Goal: Ask a question: Seek information or help from site administrators or community

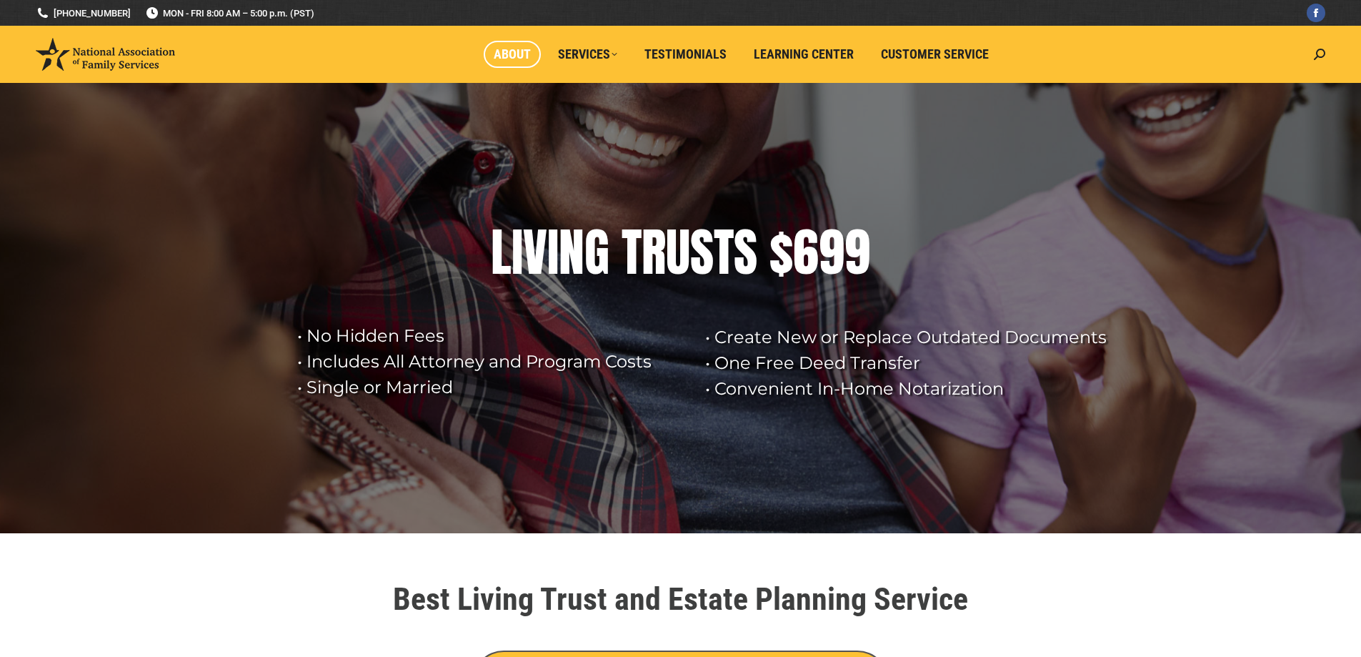
click at [515, 50] on span "About" at bounding box center [512, 54] width 37 height 16
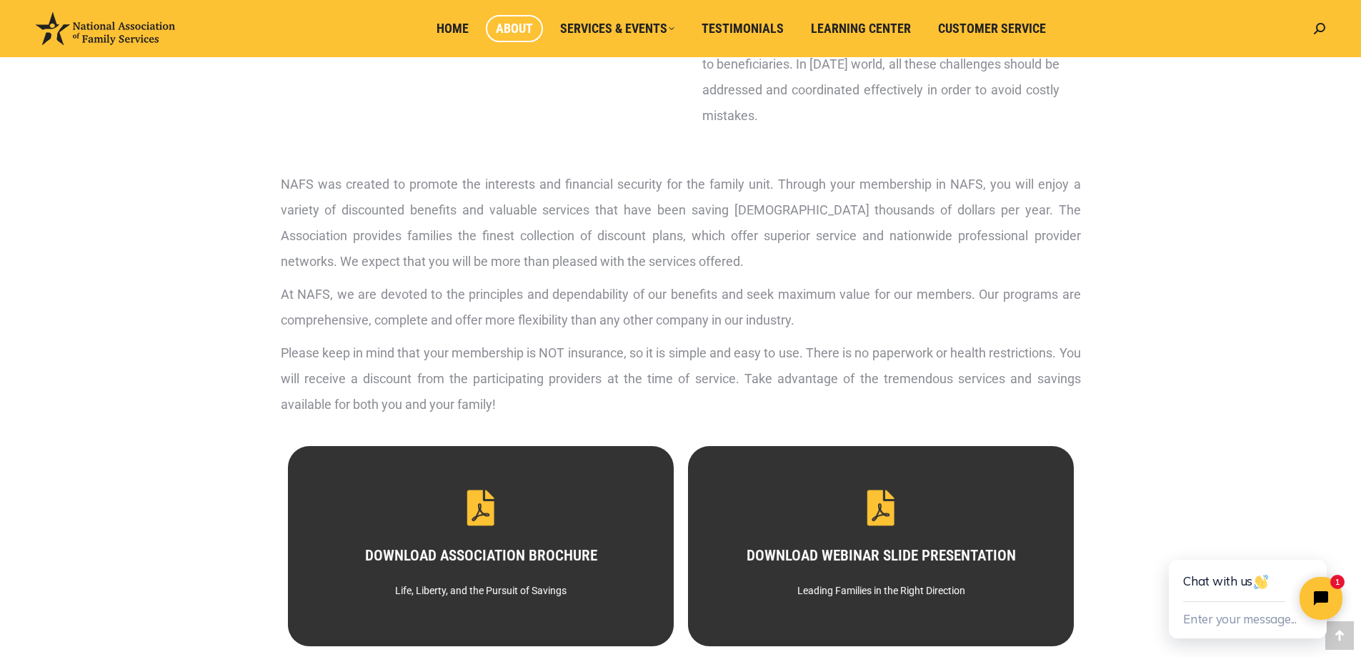
scroll to position [714, 0]
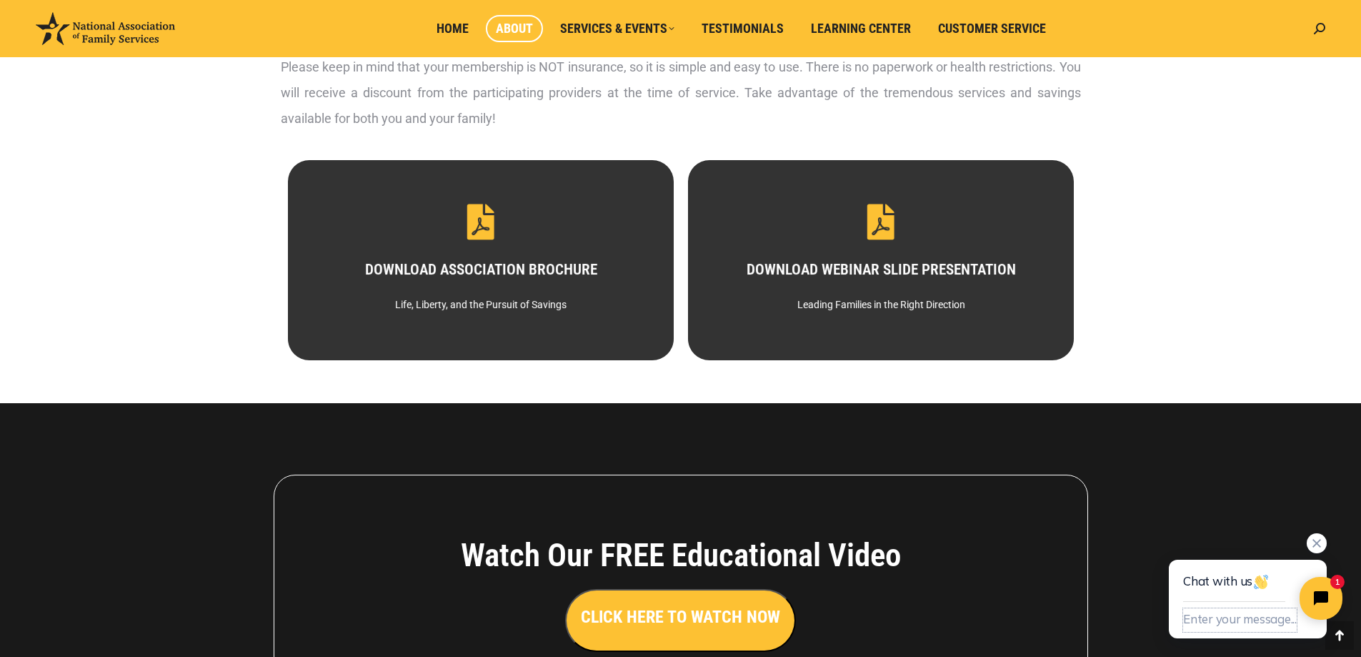
click at [1247, 617] on button "Enter your message..." at bounding box center [1240, 620] width 114 height 24
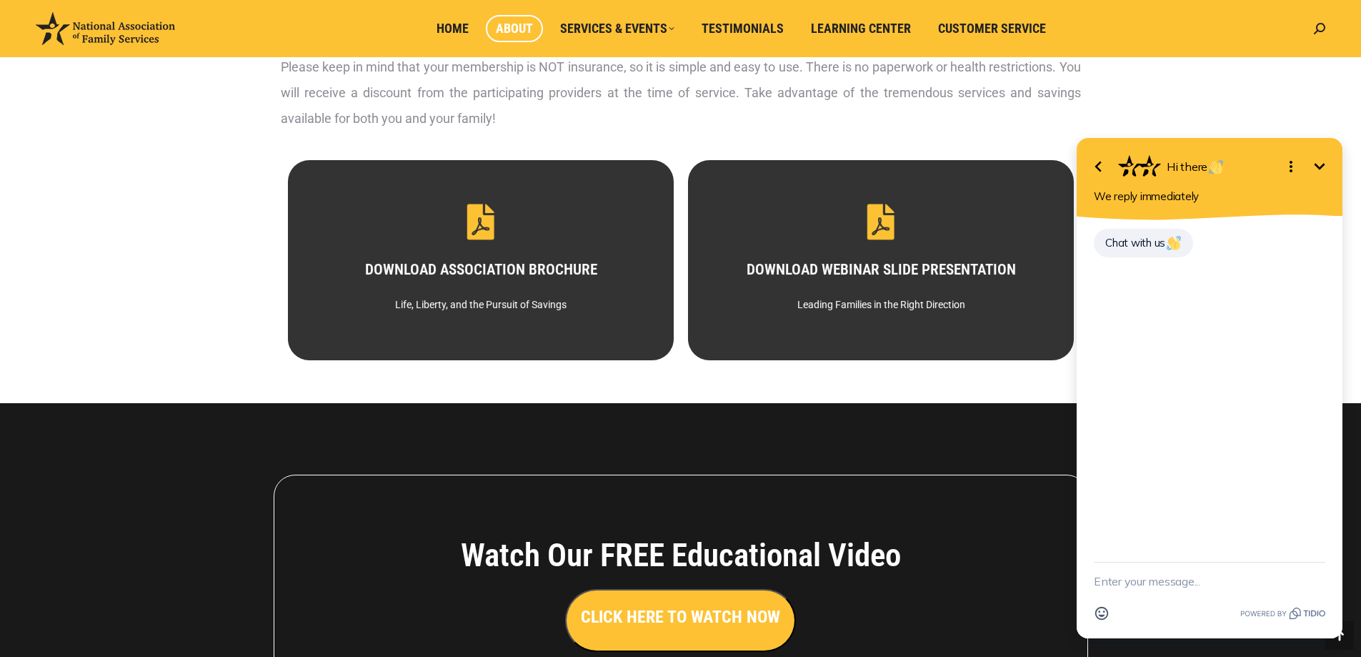
click at [1169, 577] on textarea "New message" at bounding box center [1209, 580] width 231 height 37
click at [1212, 581] on textarea "New message" at bounding box center [1209, 580] width 231 height 37
type textarea "Does your company retain copies of clients'/customers' executed estate planning…"
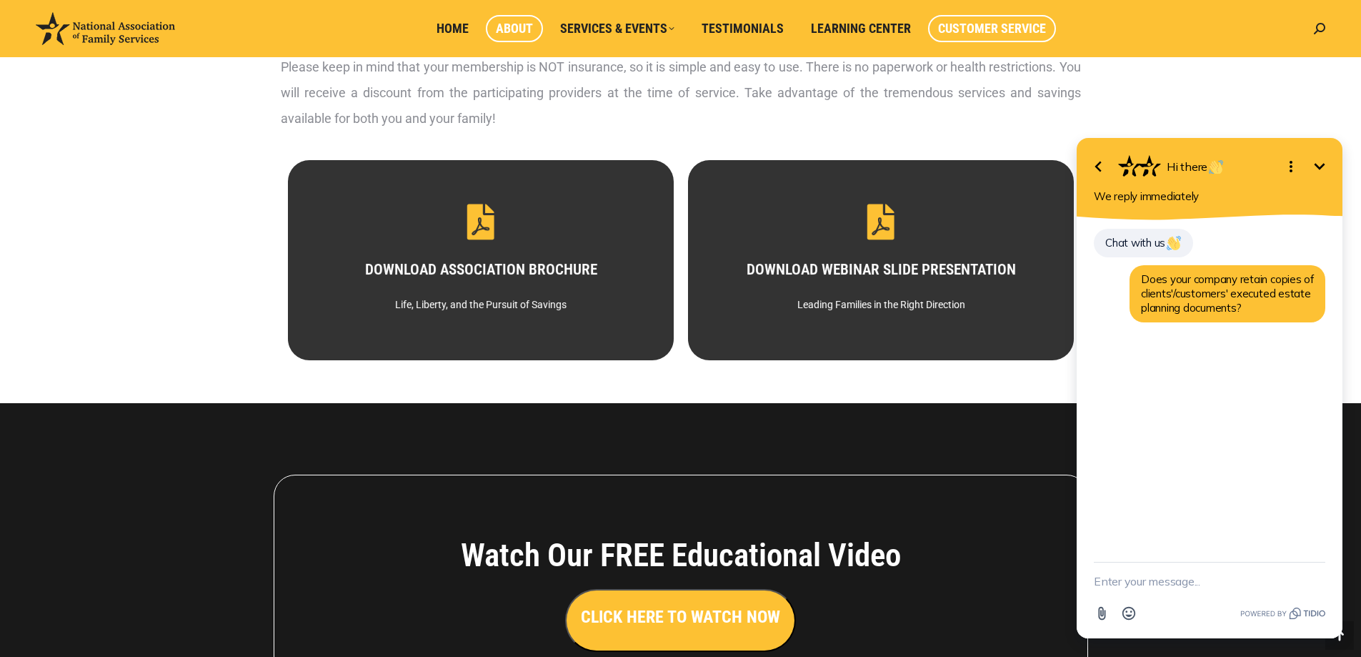
click at [969, 31] on span "Customer Service" at bounding box center [992, 29] width 108 height 16
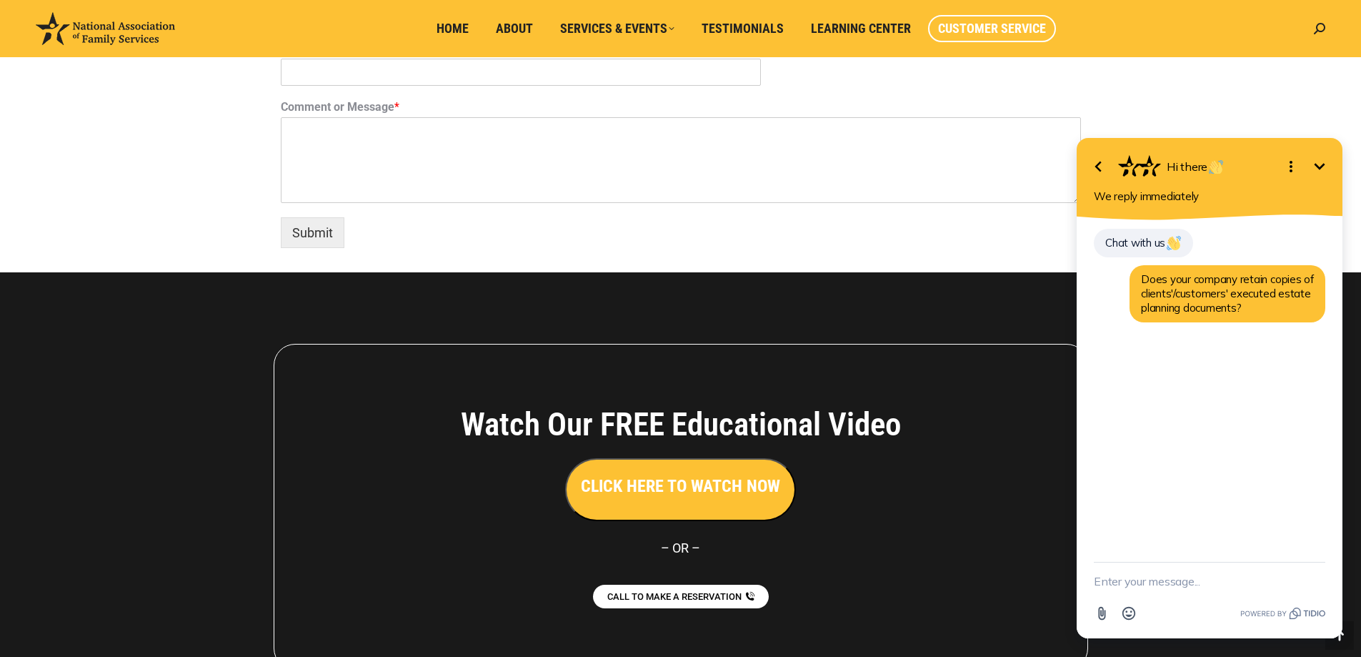
scroll to position [1204, 0]
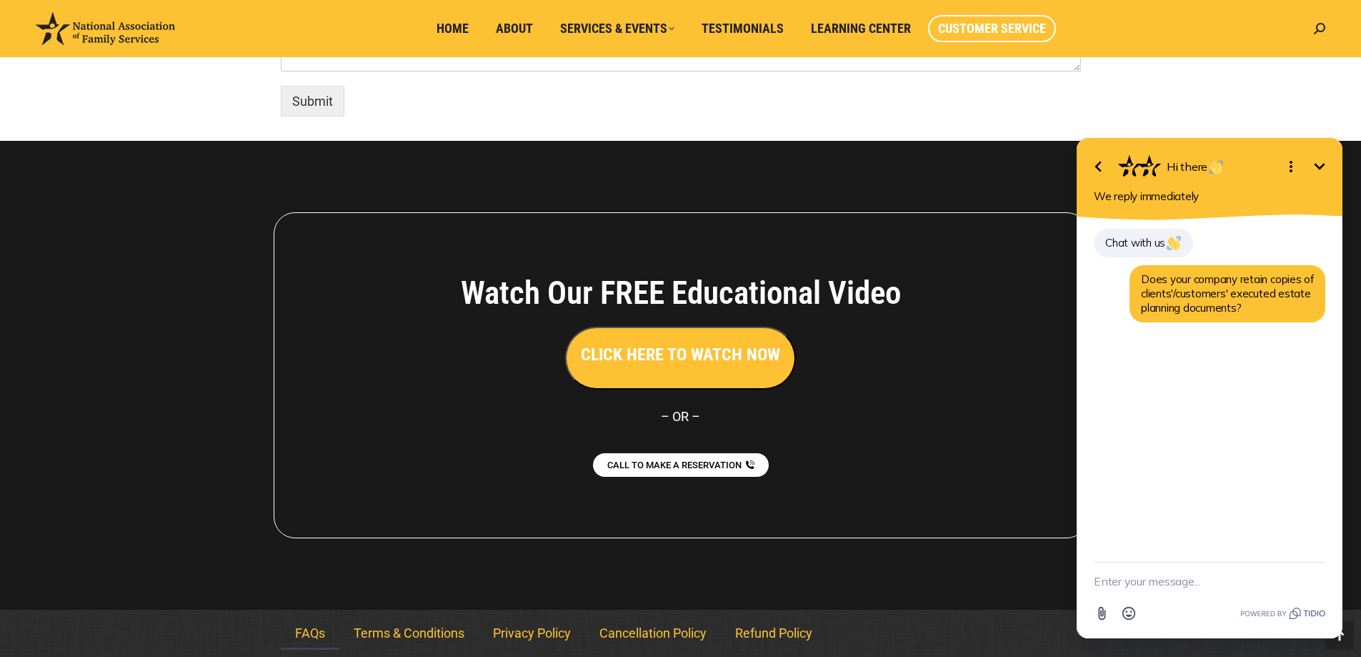
click at [304, 634] on link "FAQs" at bounding box center [310, 633] width 59 height 33
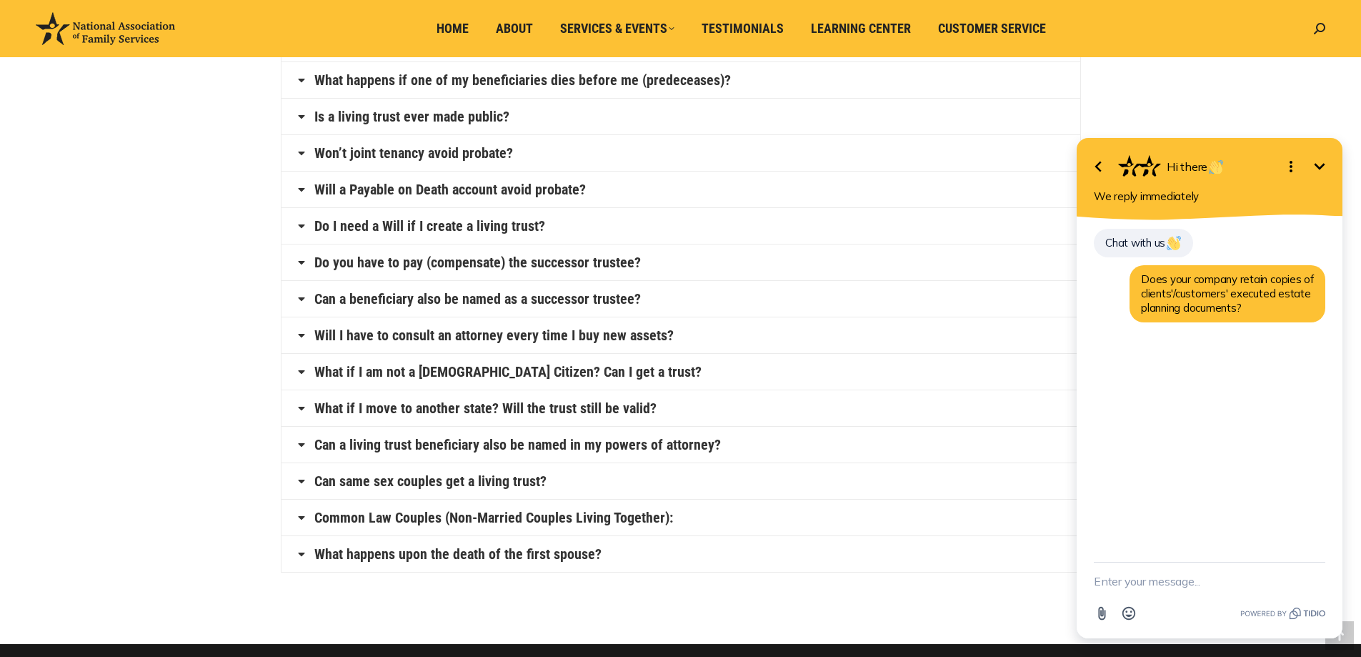
scroll to position [786, 0]
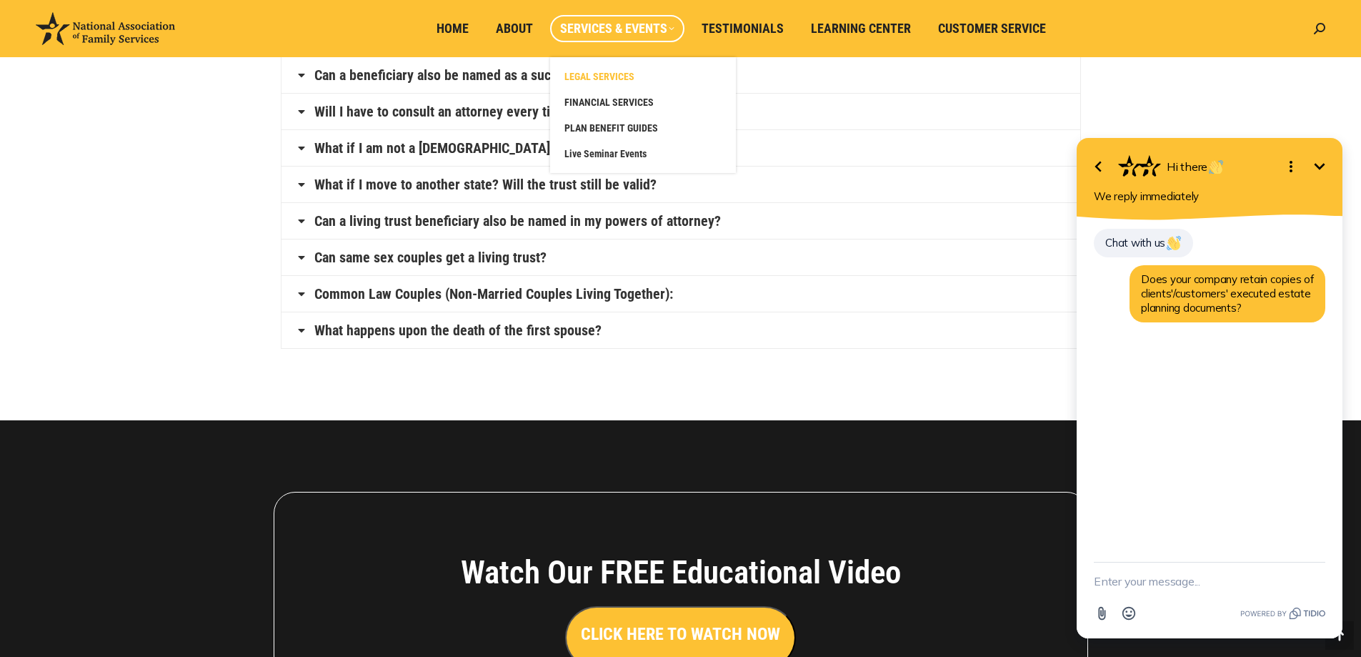
click at [590, 76] on span "LEGAL SERVICES" at bounding box center [599, 76] width 70 height 13
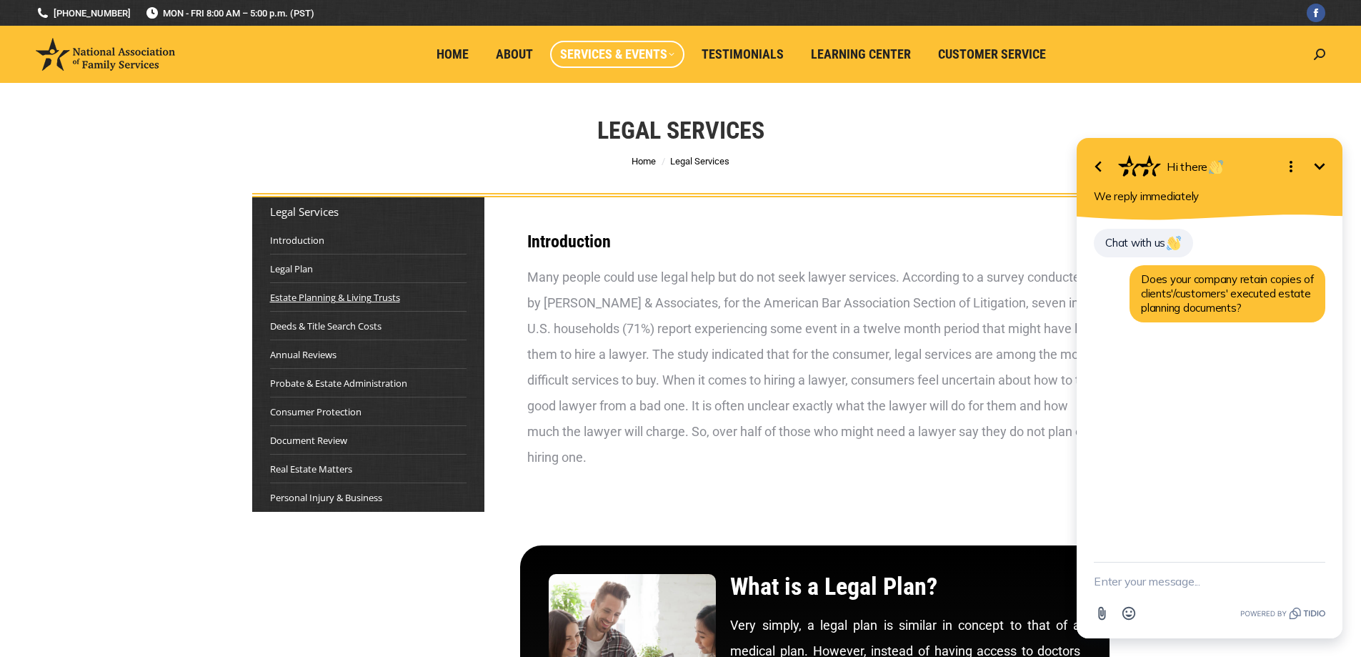
click at [359, 302] on link "Estate Planning & Living Trusts" at bounding box center [335, 297] width 130 height 14
click at [944, 46] on link "Customer Service" at bounding box center [992, 54] width 128 height 27
